Goal: Task Accomplishment & Management: Complete application form

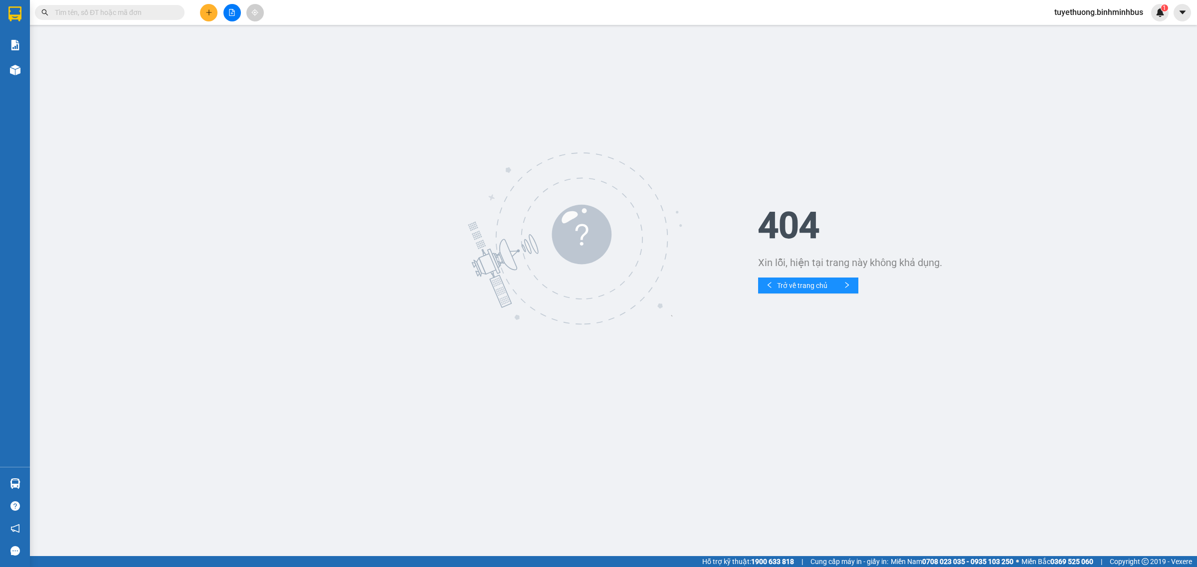
click at [237, 212] on div at bounding box center [396, 238] width 723 height 179
click at [1117, 13] on span "tuyethuong.binhminhbus" at bounding box center [1098, 12] width 105 height 12
click at [1098, 33] on span "Đăng xuất" at bounding box center [1102, 30] width 86 height 11
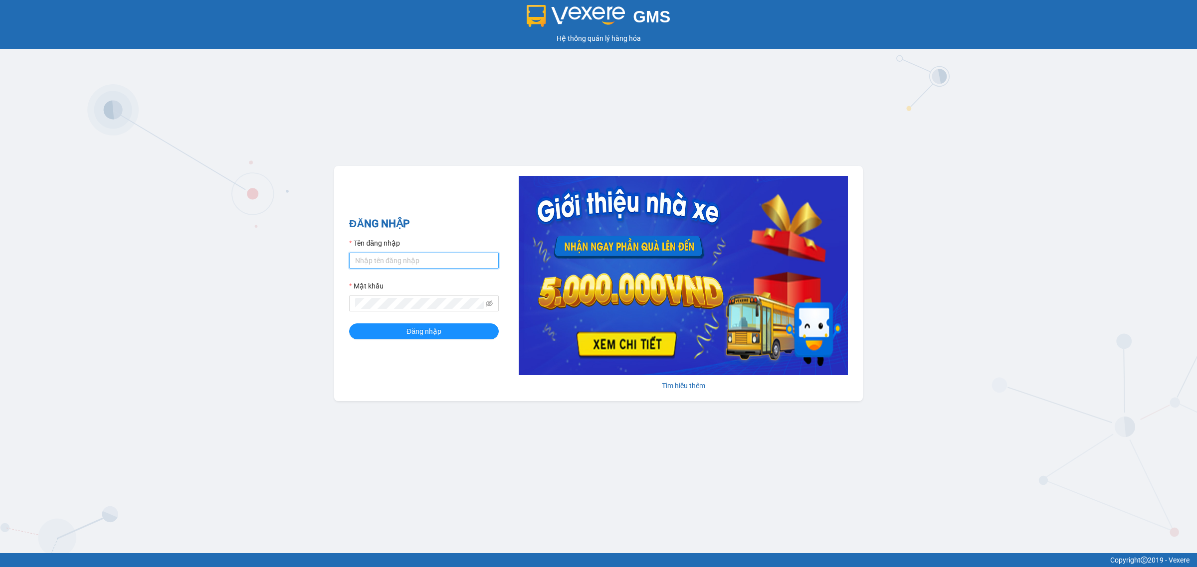
click at [449, 261] on input "Tên đăng nhập" at bounding box center [424, 261] width 150 height 16
type input "ly.binhminhbus"
click at [369, 338] on button "Đăng nhập" at bounding box center [424, 332] width 150 height 16
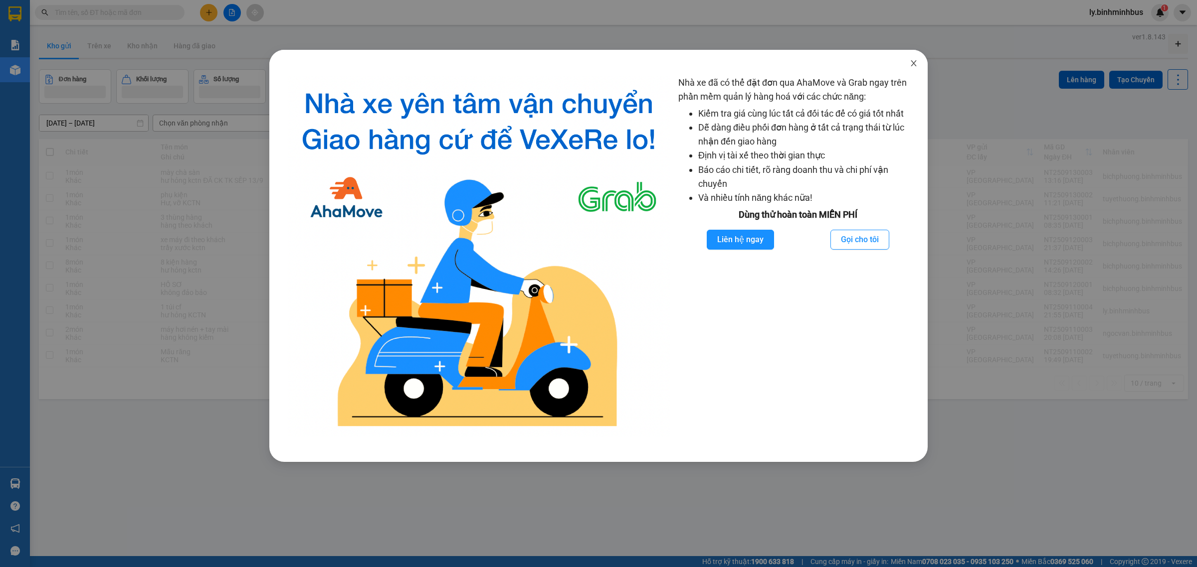
drag, startPoint x: 913, startPoint y: 63, endPoint x: 893, endPoint y: 63, distance: 19.9
click at [913, 63] on icon "close" at bounding box center [912, 63] width 5 height 6
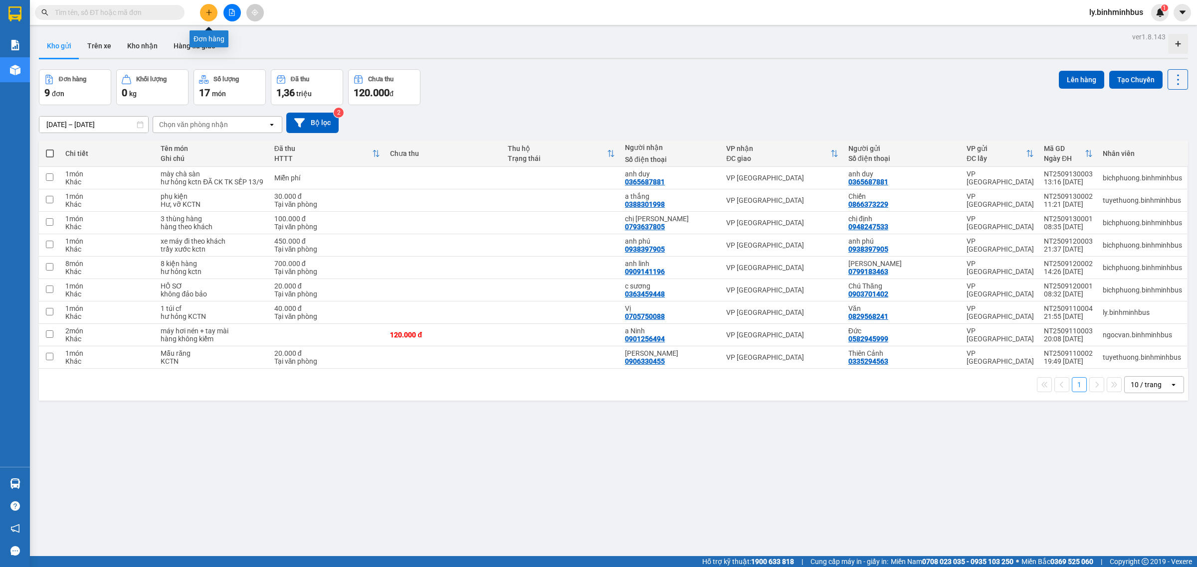
click at [205, 15] on icon "plus" at bounding box center [208, 12] width 7 height 7
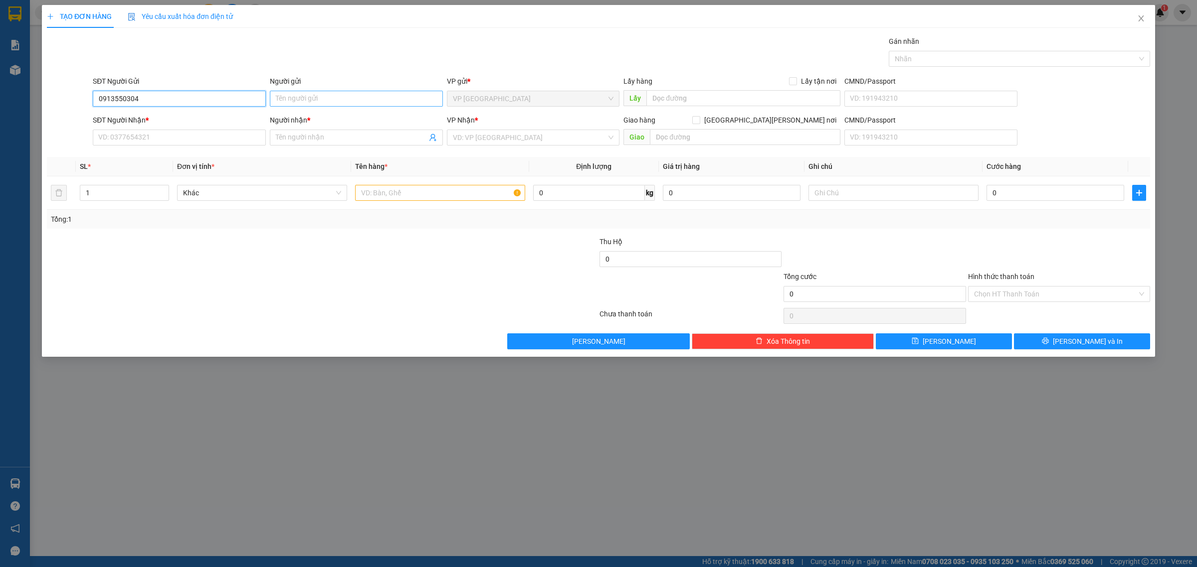
type input "0913550304"
click at [315, 102] on input "Người gửi" at bounding box center [356, 99] width 173 height 16
type input "Chị Giang"
click at [179, 132] on input "SĐT Người Nhận *" at bounding box center [179, 138] width 173 height 16
type input "0387845598"
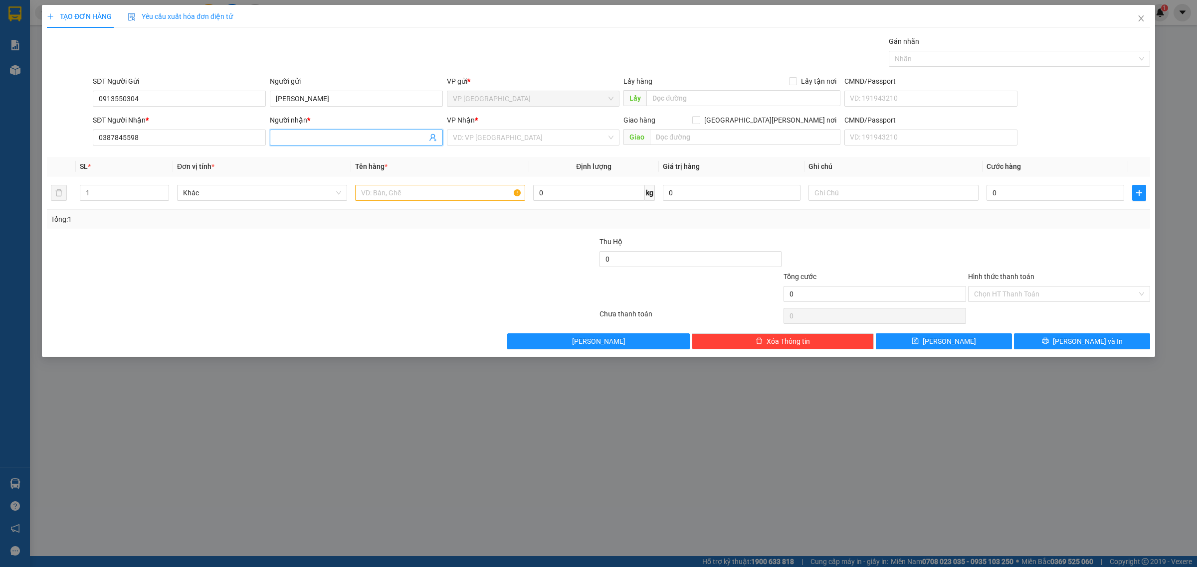
click at [320, 136] on input "Người nhận *" at bounding box center [351, 137] width 151 height 11
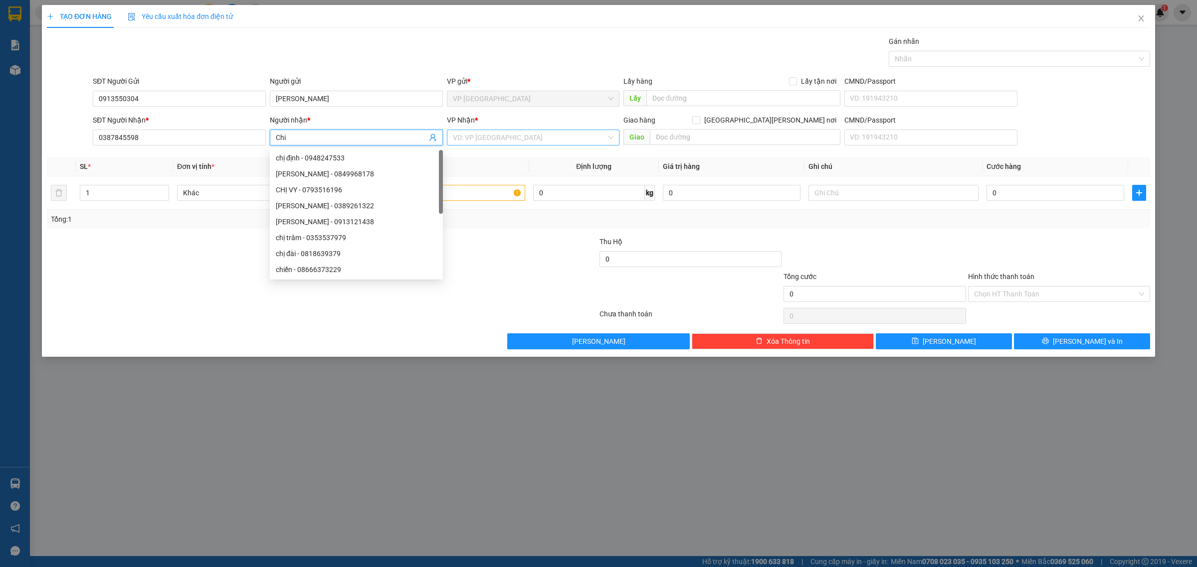
type input "Chi"
click at [542, 141] on input "search" at bounding box center [530, 137] width 154 height 15
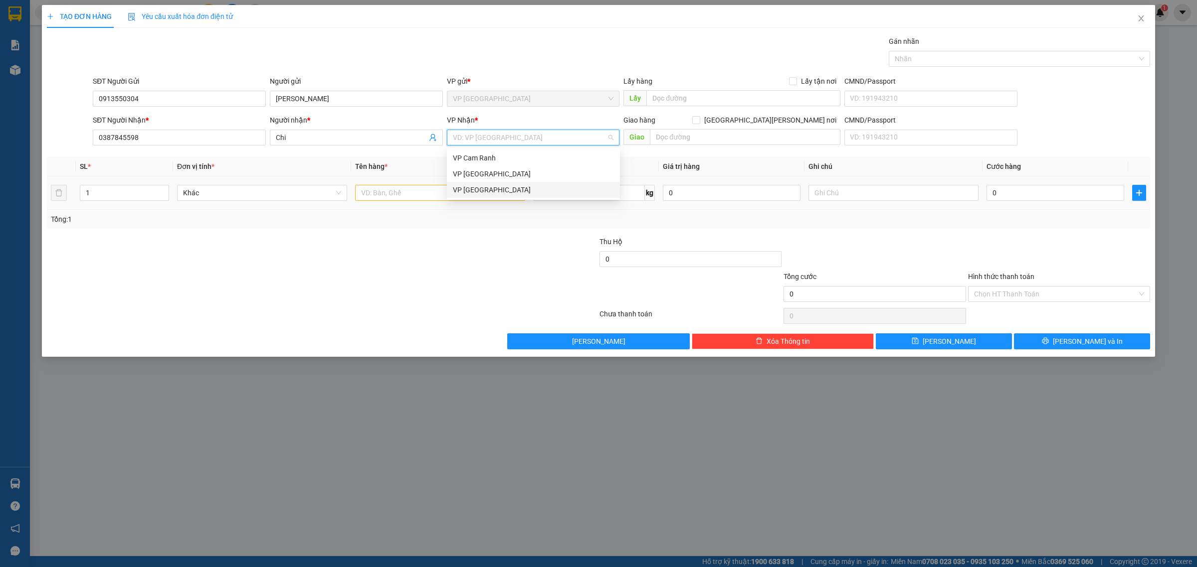
click at [498, 190] on div "VP Sài Gòn" at bounding box center [533, 189] width 161 height 11
click at [447, 194] on input "text" at bounding box center [440, 193] width 170 height 16
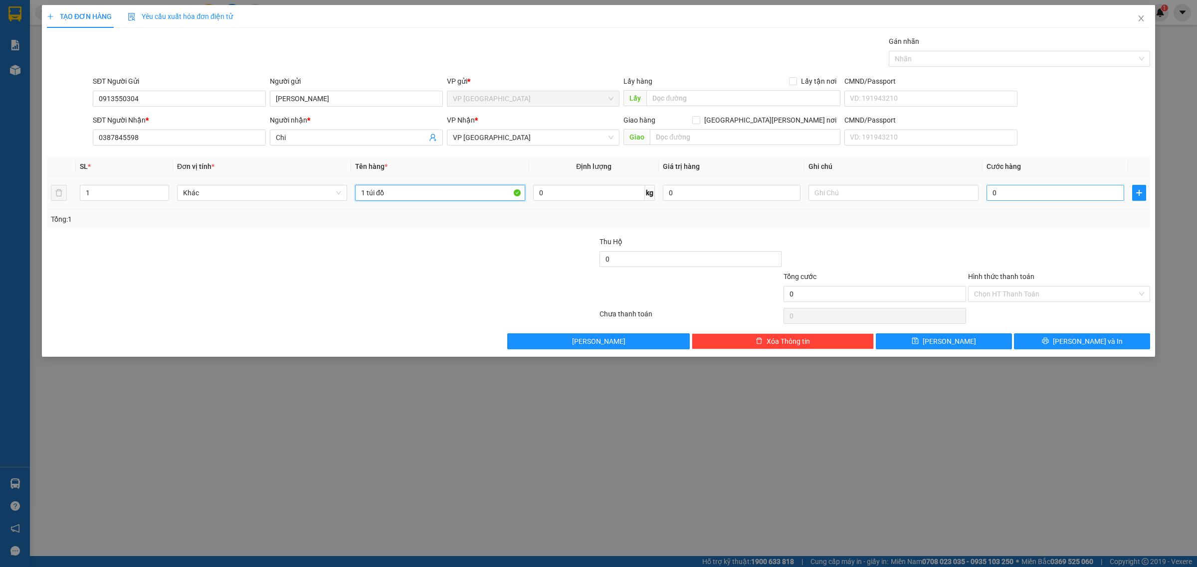
type input "1 túi đồ"
click at [988, 190] on input "0" at bounding box center [1055, 193] width 138 height 16
type input "40"
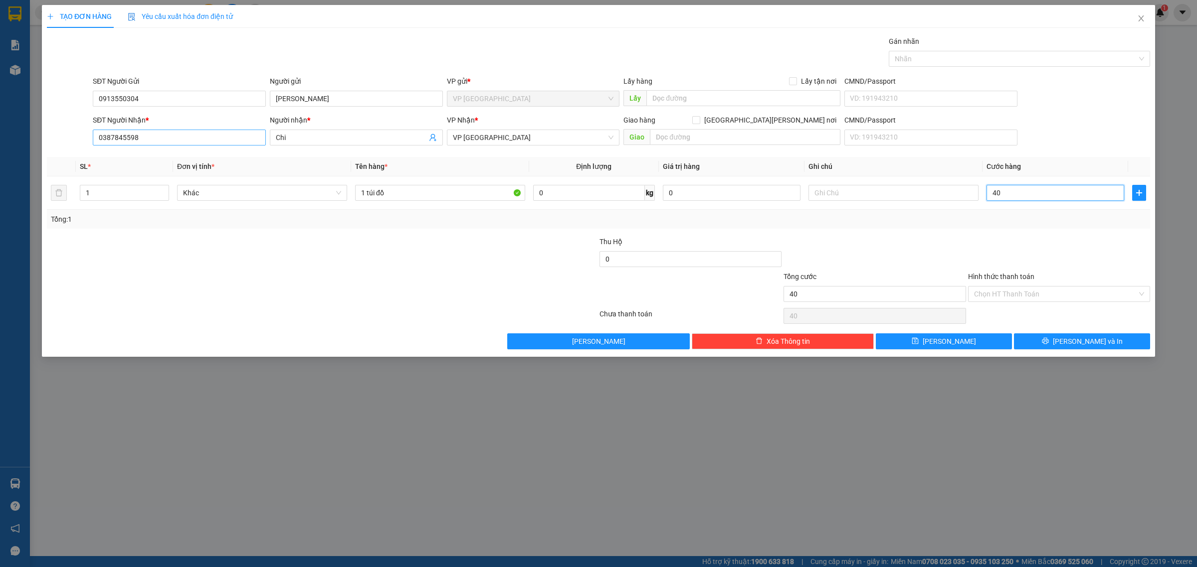
type input "400"
type input "4.000"
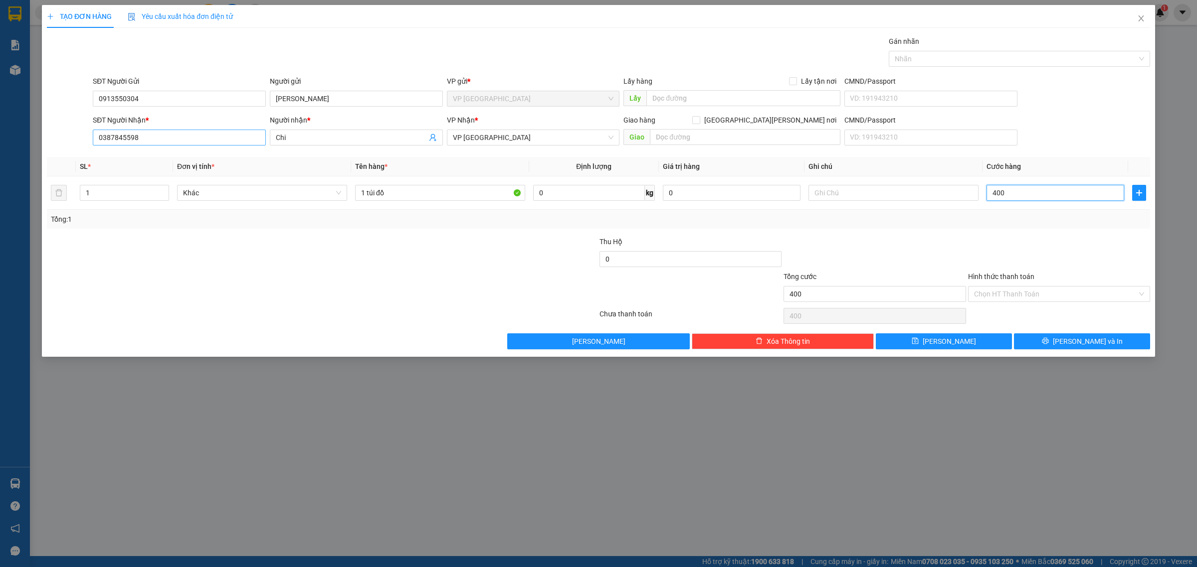
type input "4.000"
type input "40.000"
type input "400.000"
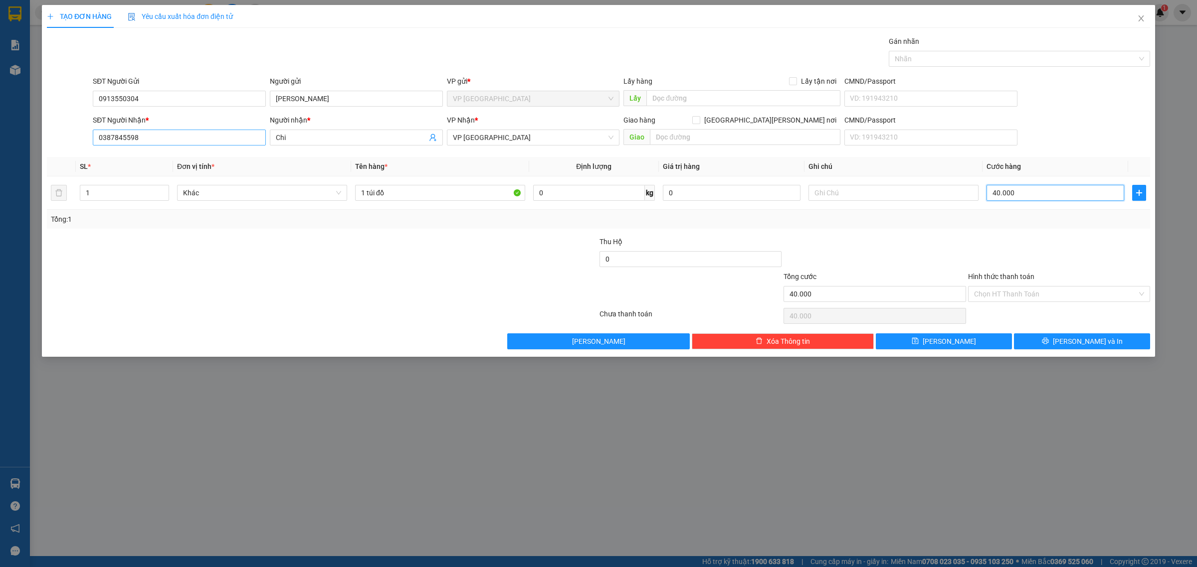
type input "400.000"
type input "40.000"
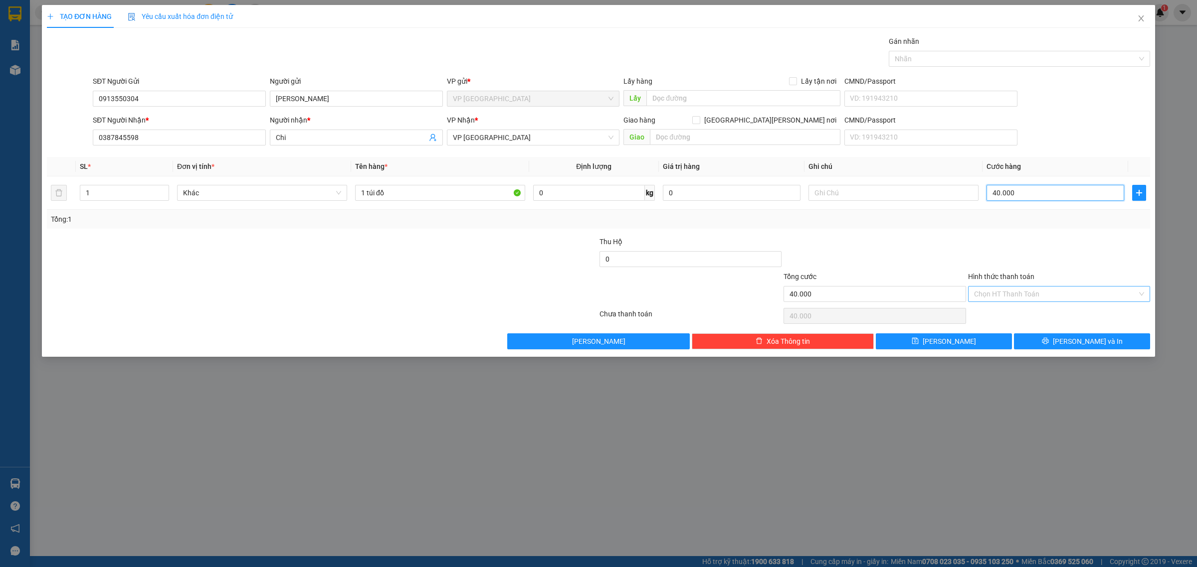
type input "40.000"
click at [1031, 298] on input "Hình thức thanh toán" at bounding box center [1055, 294] width 163 height 15
click at [1015, 314] on div "Tại văn phòng" at bounding box center [1059, 315] width 170 height 11
type input "0"
click at [869, 197] on input "text" at bounding box center [893, 193] width 170 height 16
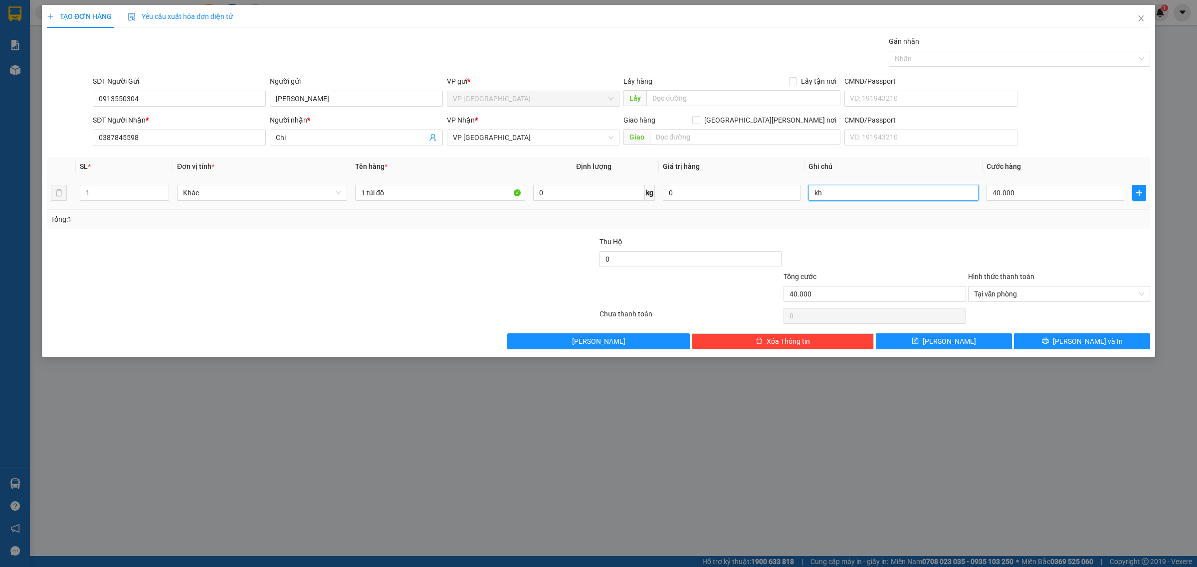
type input "k"
type input "t"
type input "n"
type input "book grab tới vinhomes central part, Bình Thạnh giúp khách"
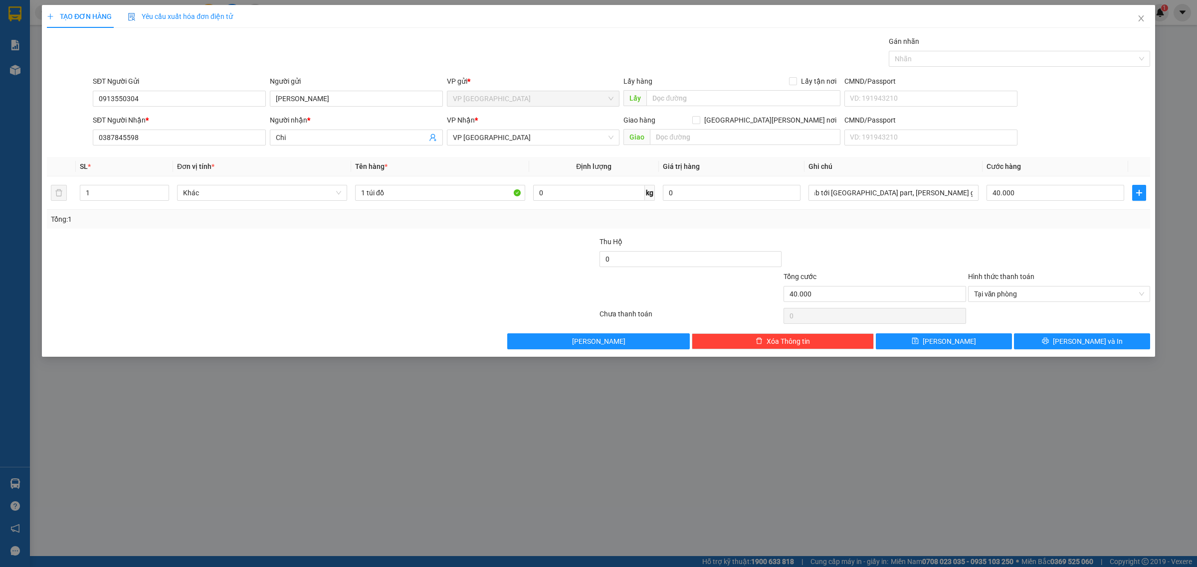
click at [896, 229] on div "Tổng: 1" at bounding box center [598, 219] width 1103 height 19
click at [1049, 345] on icon "printer" at bounding box center [1045, 341] width 7 height 7
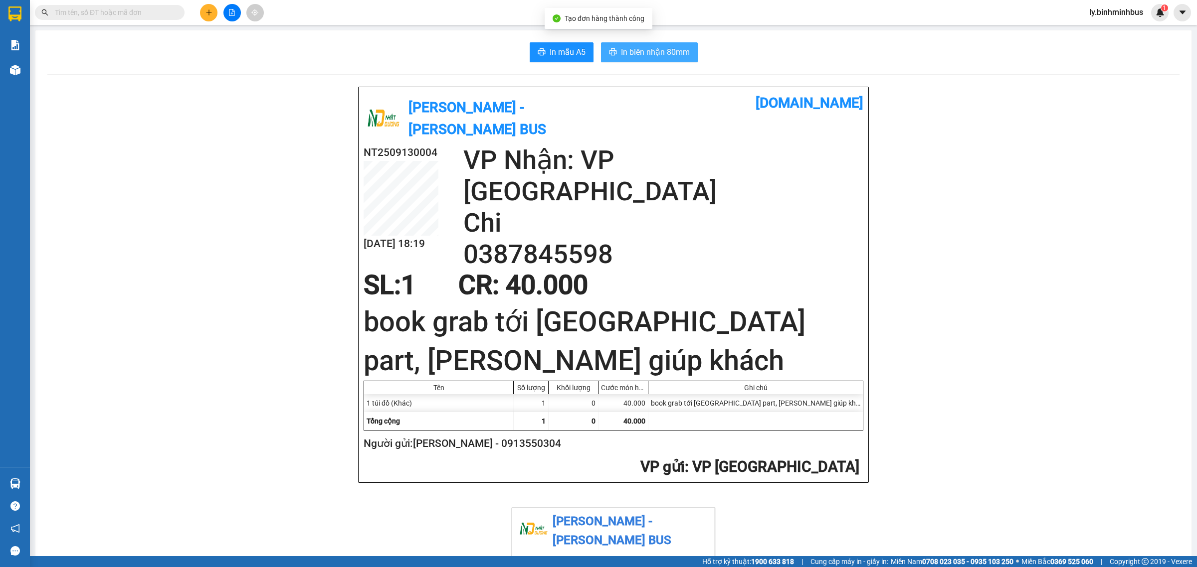
click at [653, 54] on span "In biên nhận 80mm" at bounding box center [655, 52] width 69 height 12
click at [562, 56] on span "In mẫu A5" at bounding box center [567, 52] width 36 height 12
